Goal: Find specific page/section: Find specific page/section

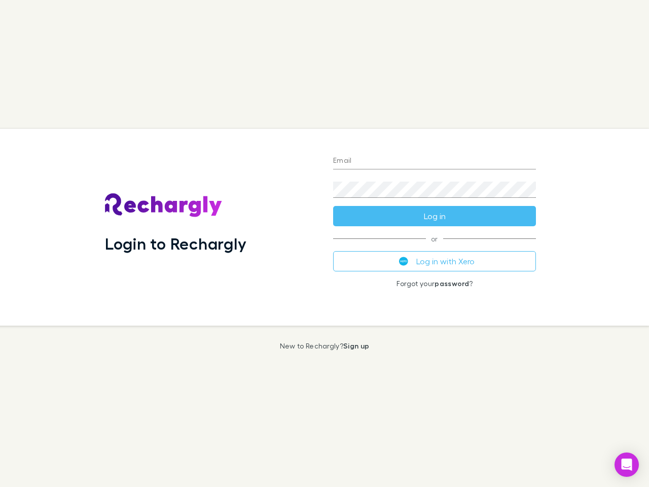
click at [325, 244] on div "Login to Rechargly" at bounding box center [211, 227] width 228 height 197
click at [435, 161] on input "Email" at bounding box center [434, 161] width 203 height 16
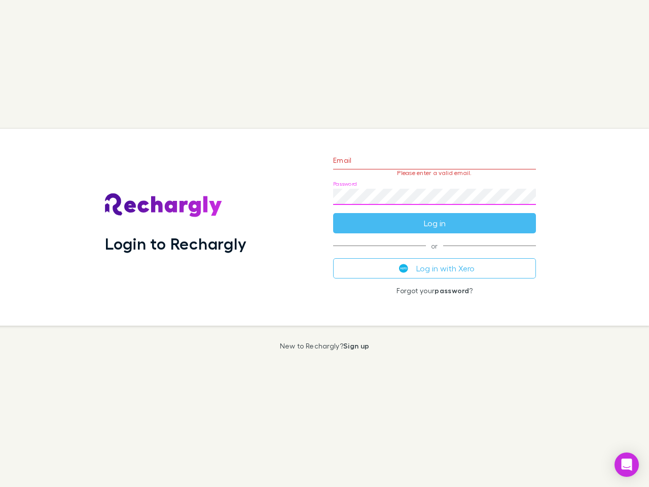
click at [435, 216] on form "Email Please enter a valid email. Password Log in" at bounding box center [434, 189] width 203 height 88
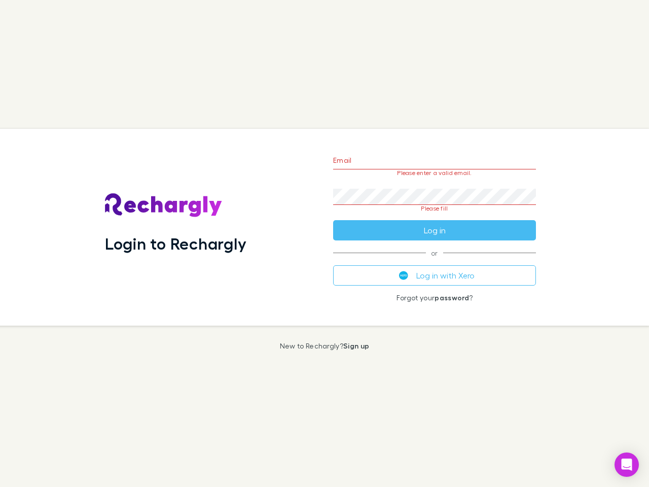
click at [435, 261] on div "Email Please enter a valid email. Password Please fill Log in or Log in with Xe…" at bounding box center [434, 227] width 219 height 197
click at [627, 465] on icon "Open Intercom Messenger" at bounding box center [627, 465] width 11 height 12
